Goal: Transaction & Acquisition: Purchase product/service

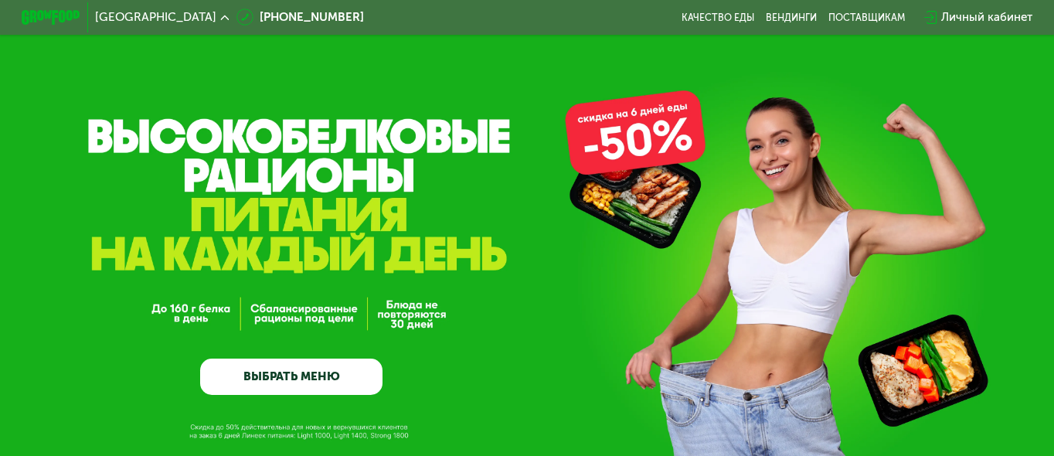
click at [1006, 379] on div "GrowFood — доставка правильного питания ВЫБРАТЬ МЕНЮ" at bounding box center [527, 282] width 1054 height 227
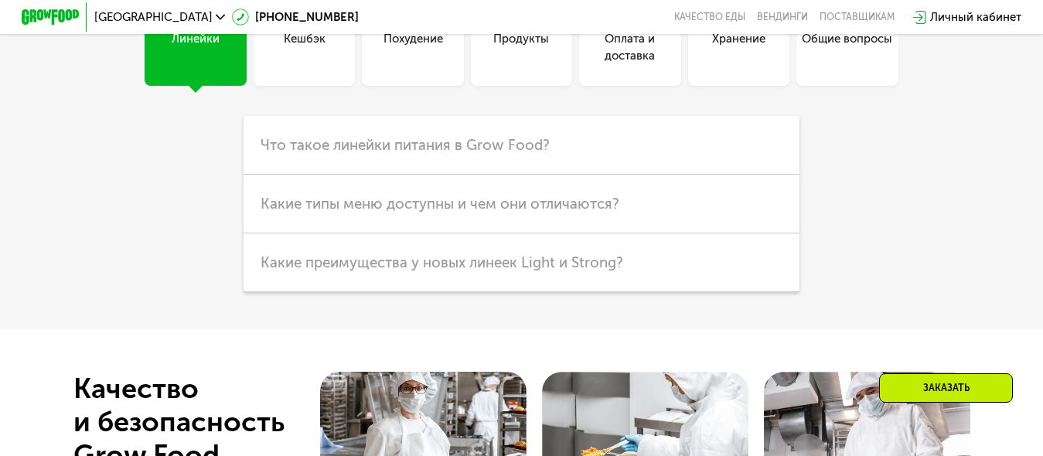
scroll to position [3436, 0]
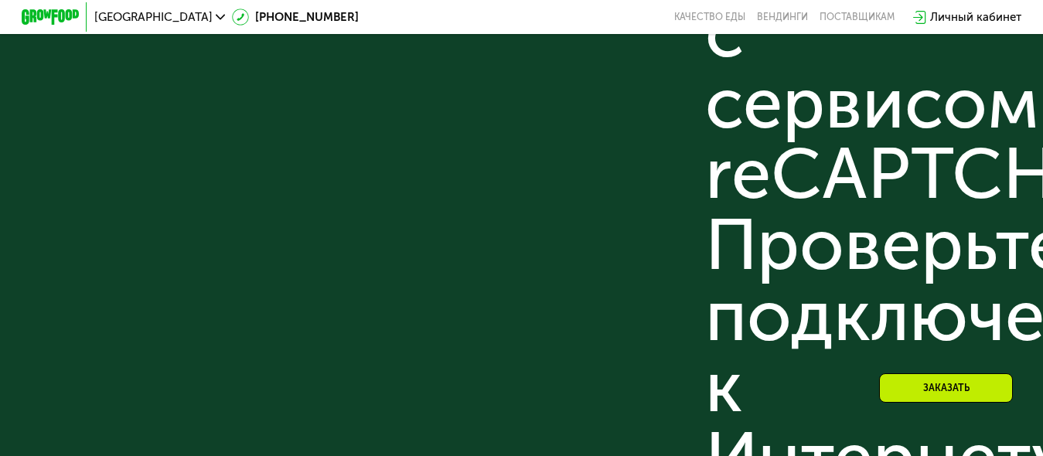
scroll to position [4905, 0]
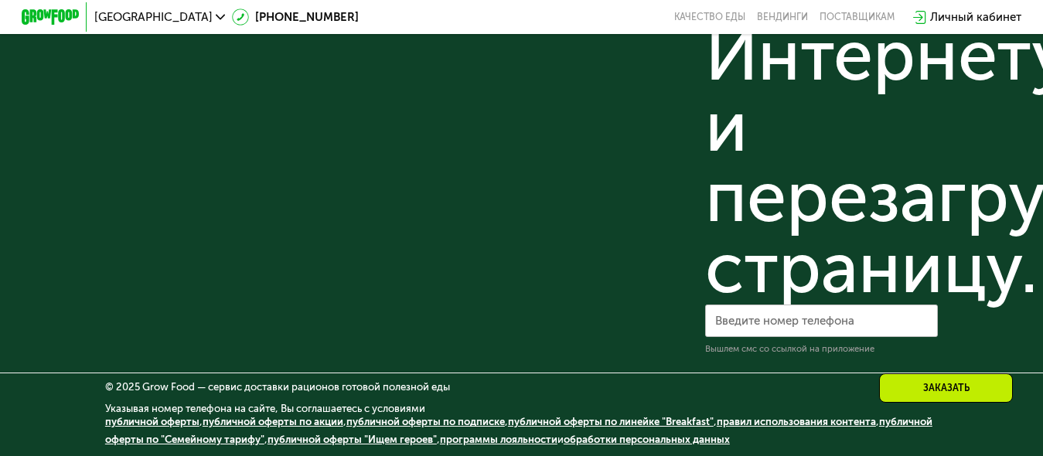
click at [781, 424] on link "правил использования контента" at bounding box center [796, 422] width 159 height 12
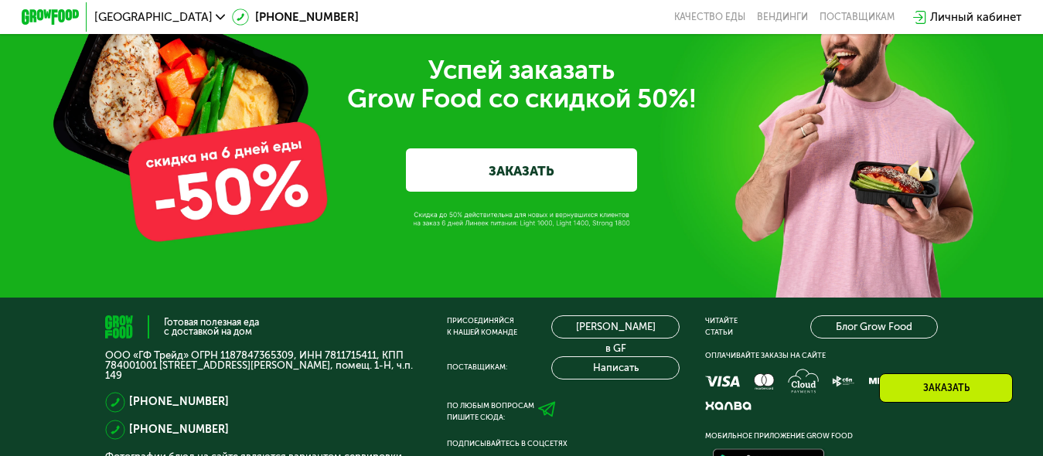
scroll to position [4673, 0]
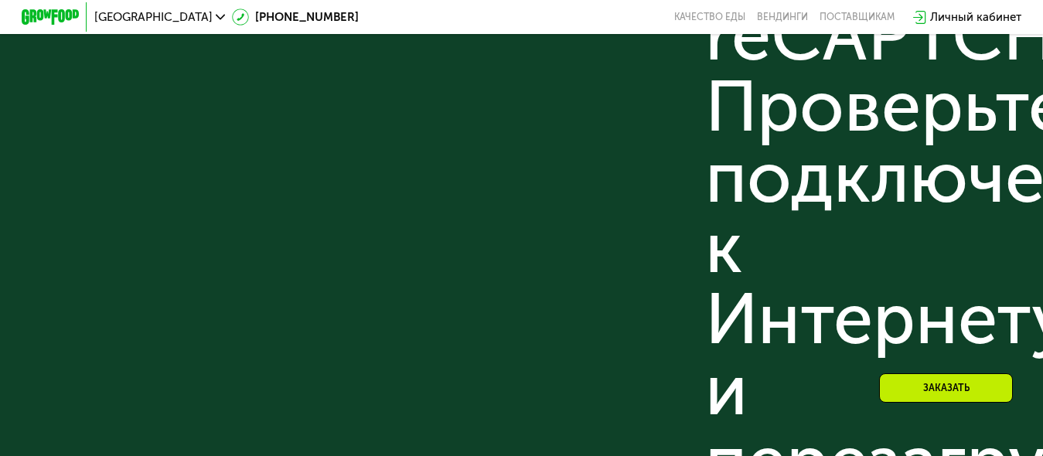
scroll to position [4132, 0]
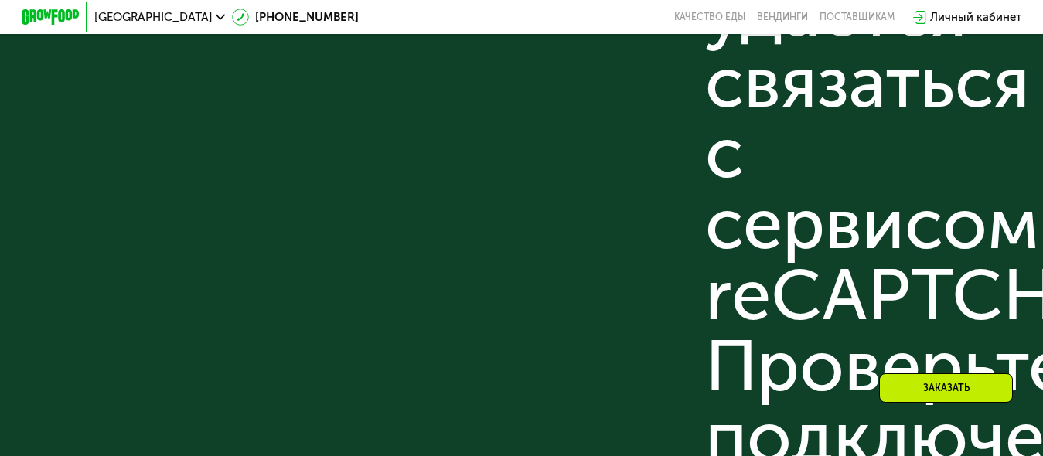
scroll to position [4905, 0]
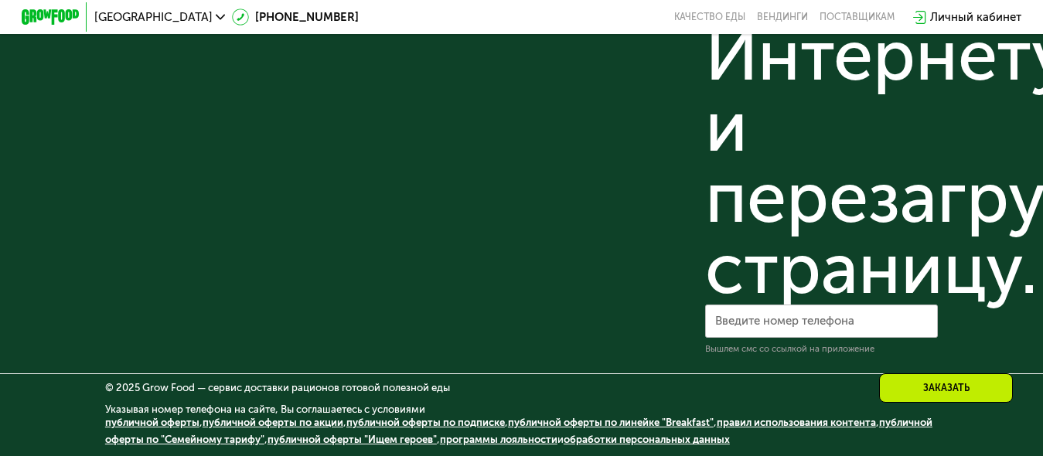
click at [724, 437] on link "обработки персональных данных" at bounding box center [647, 440] width 166 height 12
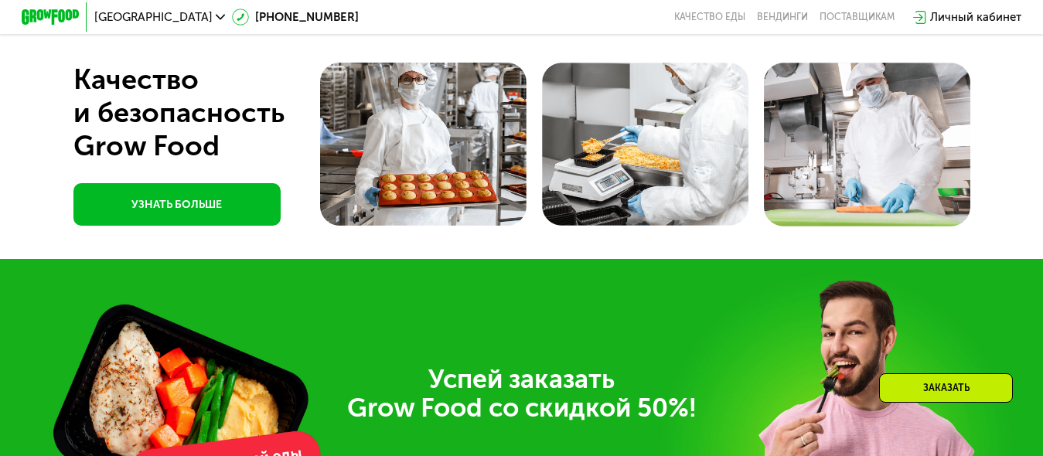
scroll to position [3822, 0]
